Goal: Register for event/course

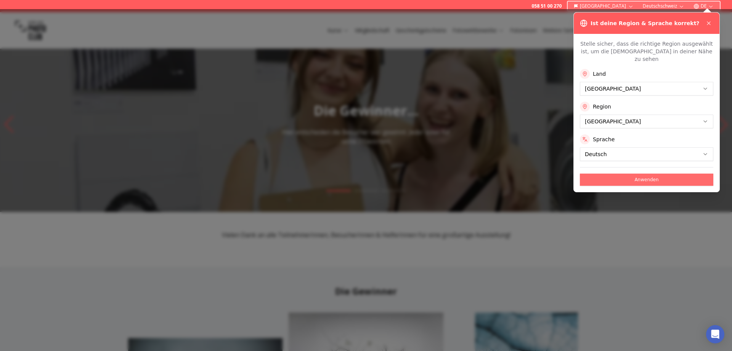
click at [611, 174] on button "Anwenden" at bounding box center [646, 180] width 133 height 12
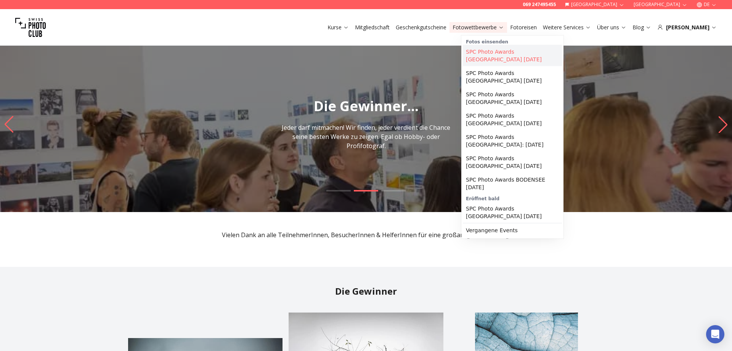
click at [491, 55] on link "SPC Photo Awards [GEOGRAPHIC_DATA] [DATE]" at bounding box center [512, 55] width 99 height 21
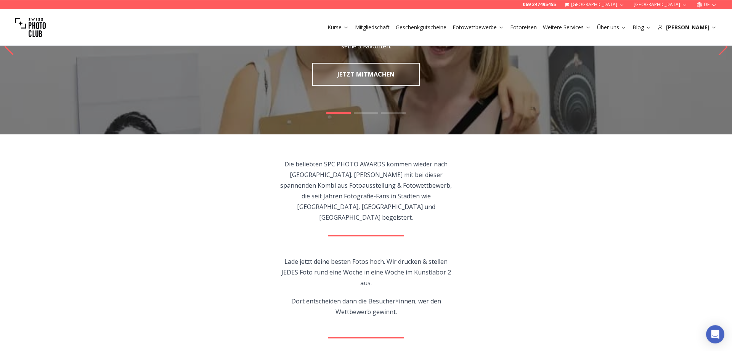
scroll to position [74, 0]
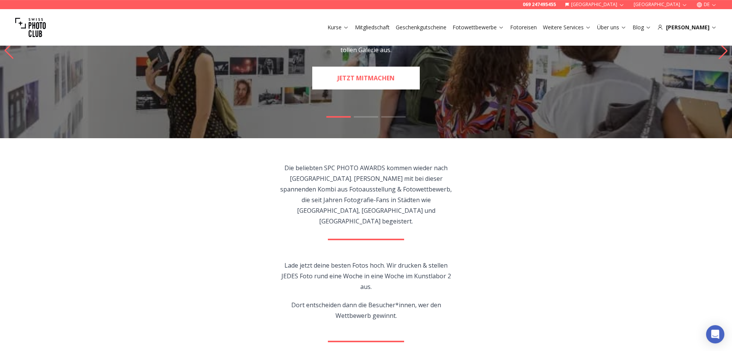
click at [342, 78] on link "JETZT MITMACHEN" at bounding box center [365, 78] width 107 height 23
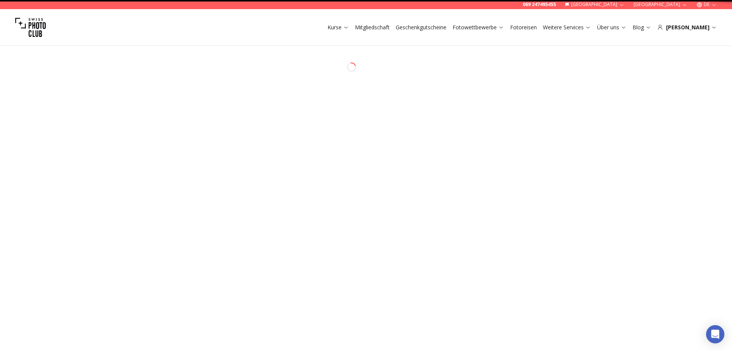
select select "*******"
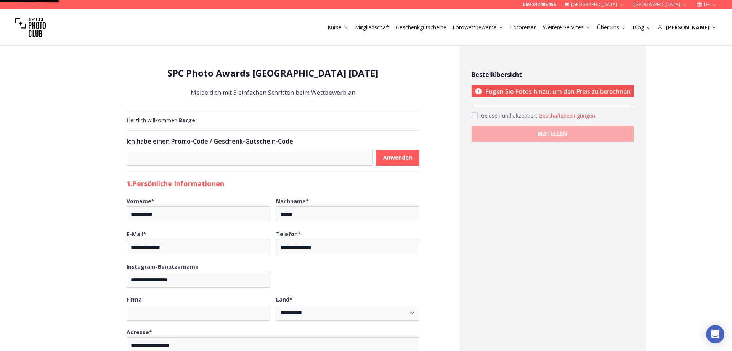
scroll to position [15, 0]
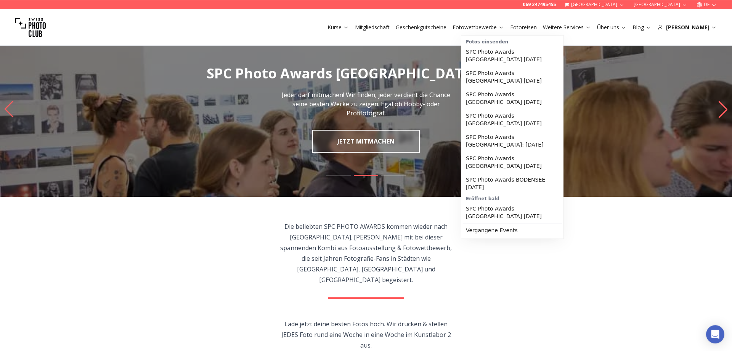
click at [486, 27] on link "Fotowettbewerbe" at bounding box center [477, 28] width 51 height 8
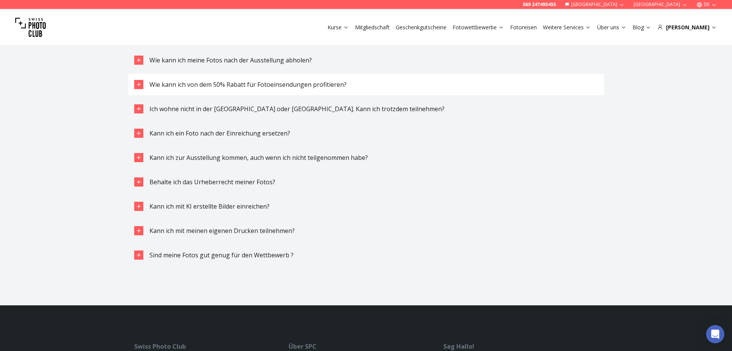
scroll to position [2164, 0]
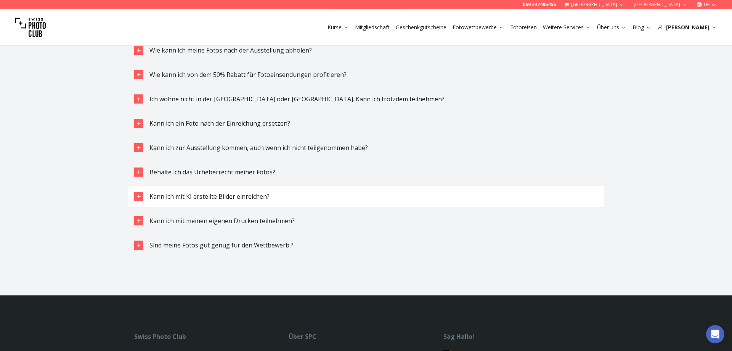
click at [140, 192] on div "button" at bounding box center [138, 196] width 9 height 9
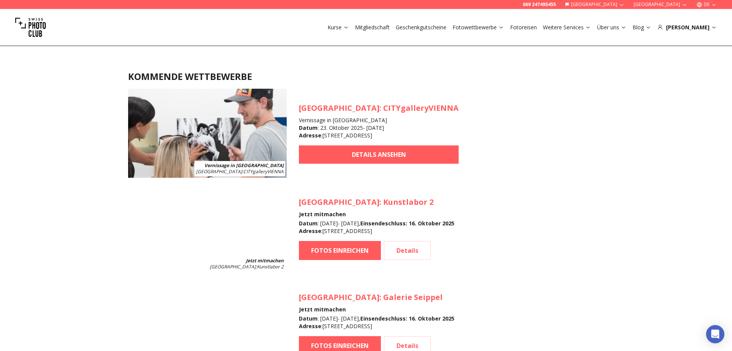
scroll to position [670, 0]
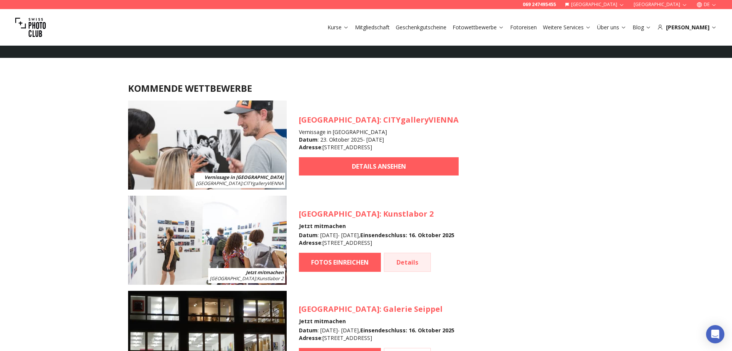
click at [396, 262] on link "Details" at bounding box center [407, 262] width 47 height 19
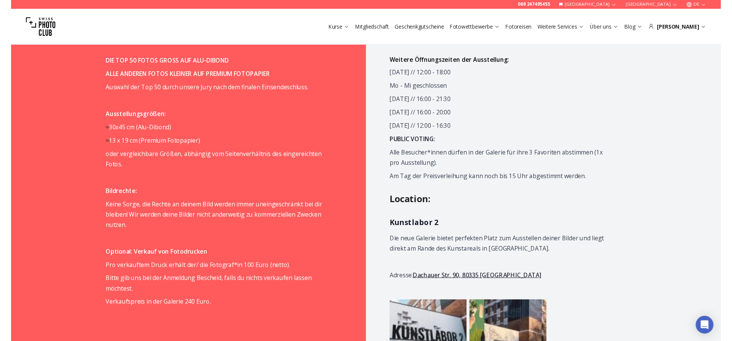
scroll to position [743, 0]
